Goal: Check status: Check status

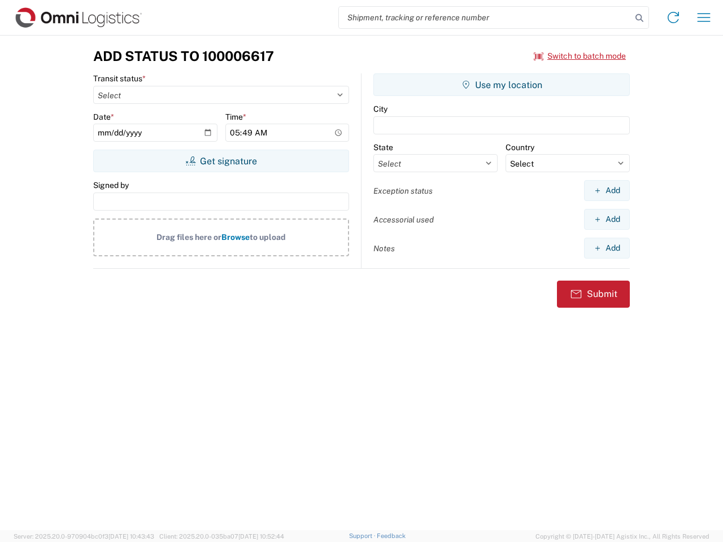
click at [485, 18] on input "search" at bounding box center [485, 17] width 293 height 21
click at [639, 18] on icon at bounding box center [639, 18] width 16 height 16
click at [673, 18] on icon at bounding box center [673, 17] width 18 height 18
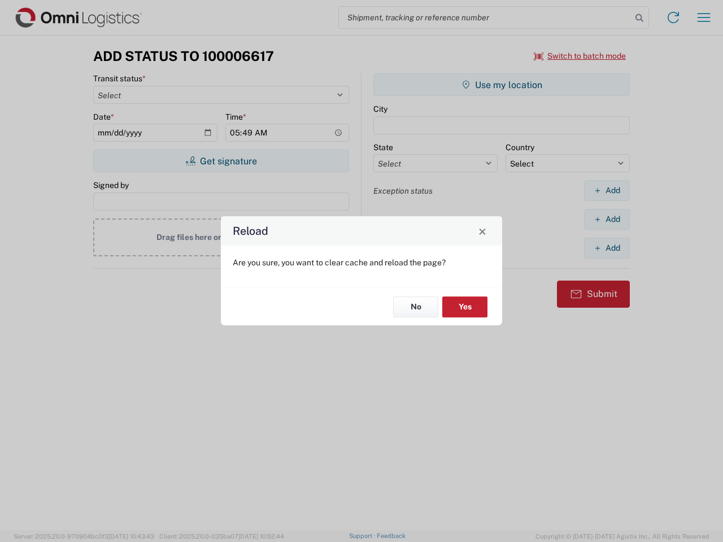
click at [704, 18] on div "Reload Are you sure, you want to clear cache and reload the page? No Yes" at bounding box center [361, 271] width 723 height 542
click at [580, 56] on div "Reload Are you sure, you want to clear cache and reload the page? No Yes" at bounding box center [361, 271] width 723 height 542
click at [221, 161] on div "Reload Are you sure, you want to clear cache and reload the page? No Yes" at bounding box center [361, 271] width 723 height 542
click at [501, 85] on div "Reload Are you sure, you want to clear cache and reload the page? No Yes" at bounding box center [361, 271] width 723 height 542
click at [606, 190] on div "Reload Are you sure, you want to clear cache and reload the page? No Yes" at bounding box center [361, 271] width 723 height 542
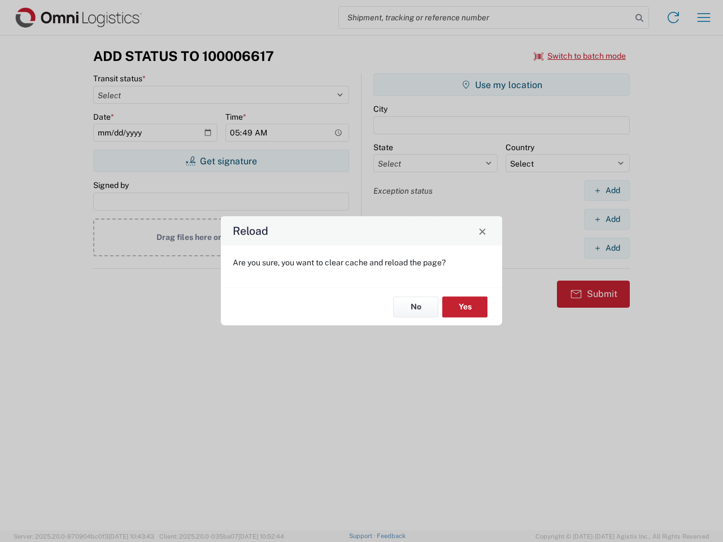
click at [606, 219] on div "Reload Are you sure, you want to clear cache and reload the page? No Yes" at bounding box center [361, 271] width 723 height 542
click at [606, 248] on div "Reload Are you sure, you want to clear cache and reload the page? No Yes" at bounding box center [361, 271] width 723 height 542
